Goal: Task Accomplishment & Management: Use online tool/utility

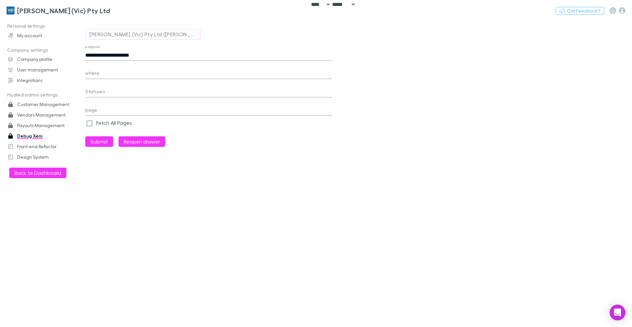
select select "****"
click at [28, 10] on h3 "[PERSON_NAME] (Vic) Pty Ltd" at bounding box center [63, 11] width 93 height 8
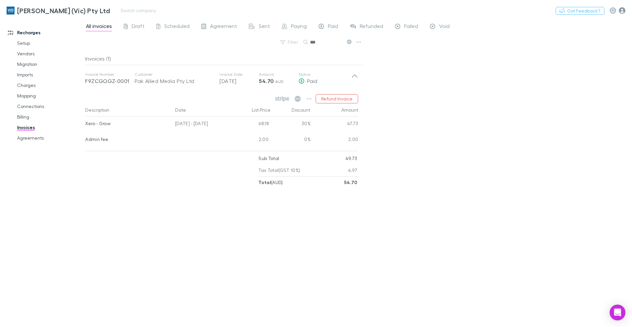
click at [623, 8] on icon "button" at bounding box center [622, 10] width 7 height 7
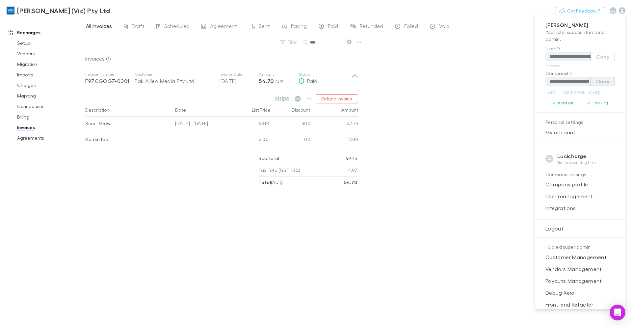
click at [597, 82] on button "Copy" at bounding box center [602, 81] width 24 height 9
